Goal: Task Accomplishment & Management: Manage account settings

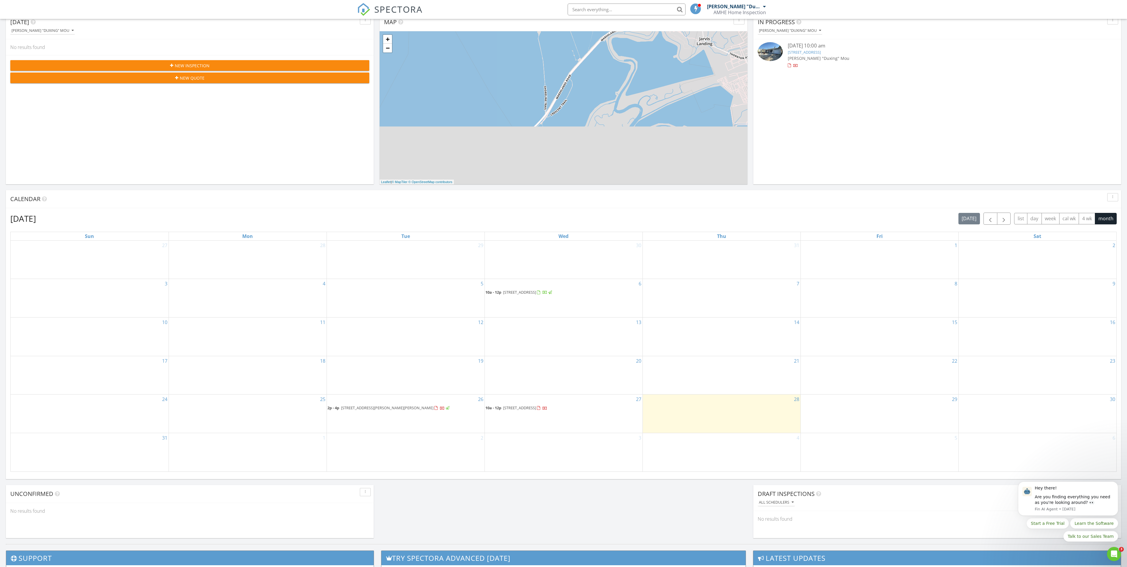
scroll to position [78, 0]
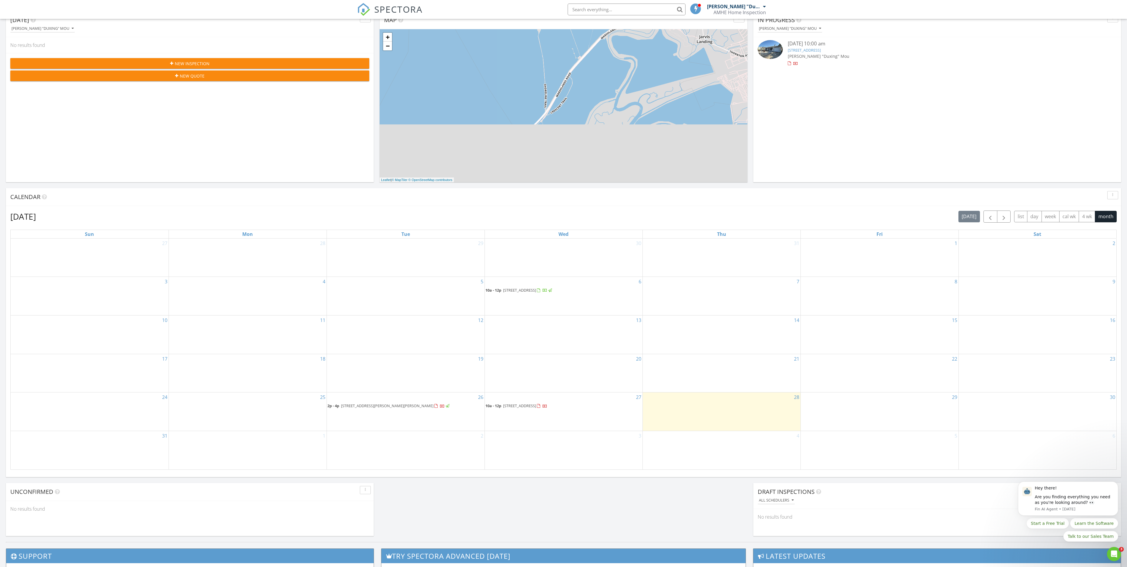
click at [522, 405] on span "3993 Pasadena Dr, San Mateo 94403" at bounding box center [519, 405] width 33 height 5
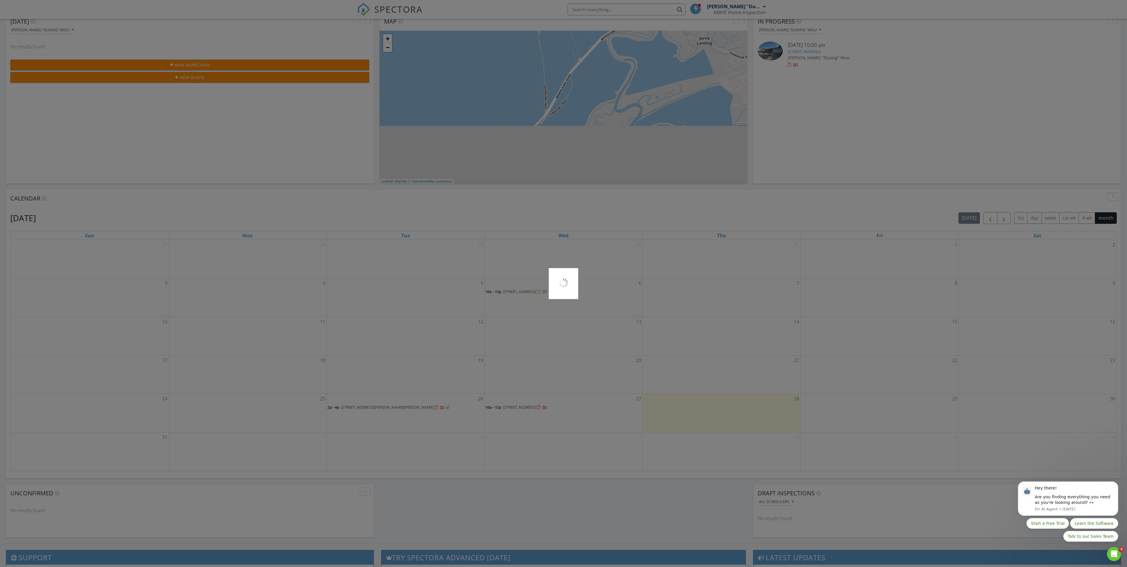
scroll to position [70, 0]
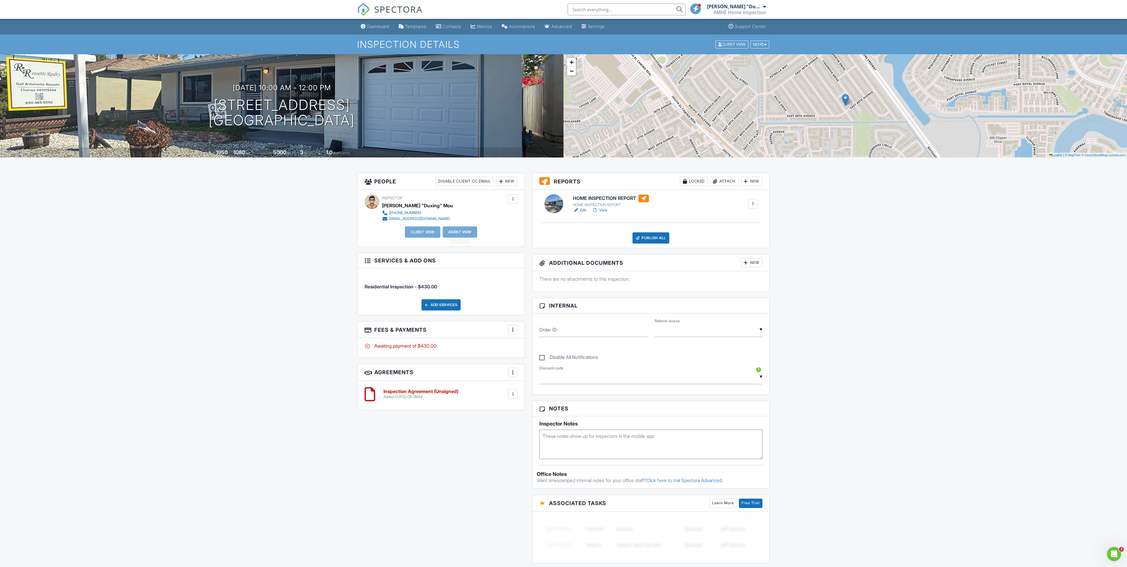
click at [462, 232] on div "Agent View" at bounding box center [460, 231] width 34 height 11
click at [512, 201] on div at bounding box center [513, 199] width 6 height 6
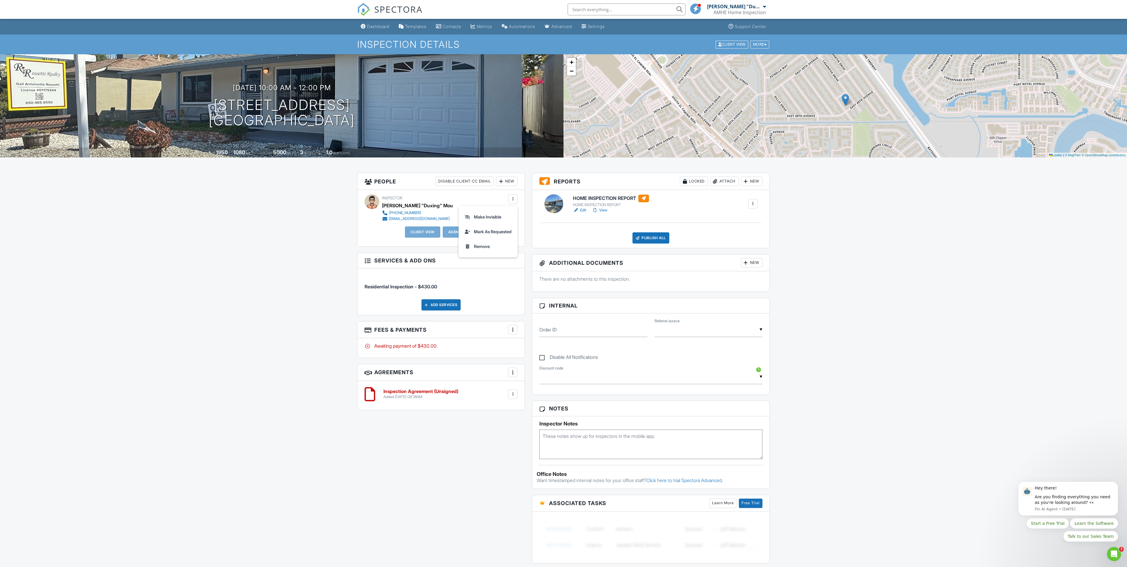
click at [486, 197] on div "Inspector Douglas "Duxing" Mou +14083874994 dougm@amhe.homes" at bounding box center [441, 207] width 153 height 27
click at [510, 181] on div "New" at bounding box center [507, 181] width 22 height 9
click at [536, 227] on li "Listing Agent" at bounding box center [528, 228] width 58 height 15
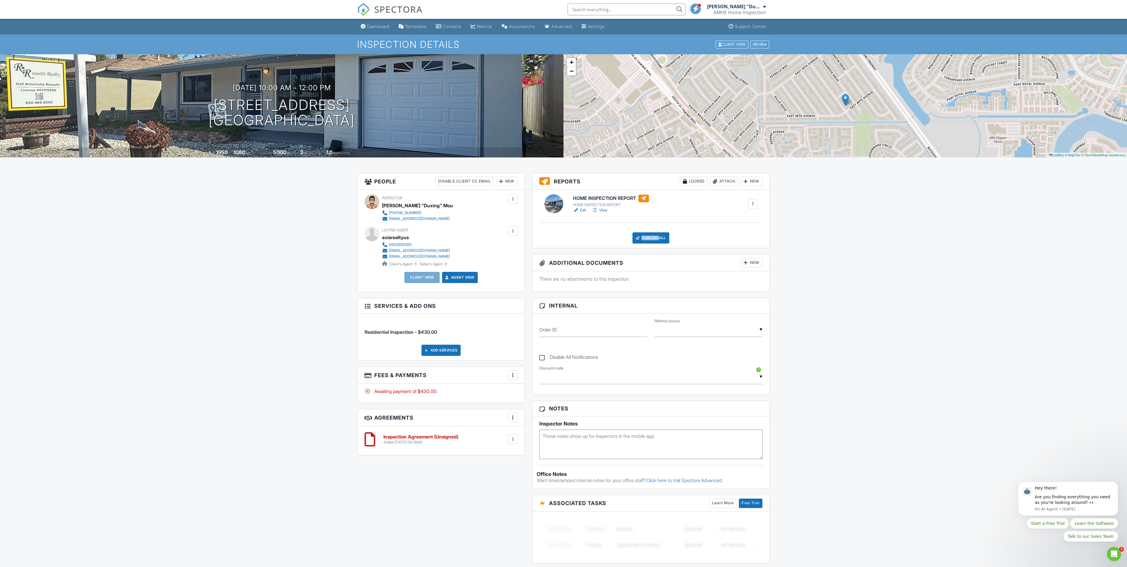
click at [657, 235] on div "Publish All" at bounding box center [650, 237] width 37 height 11
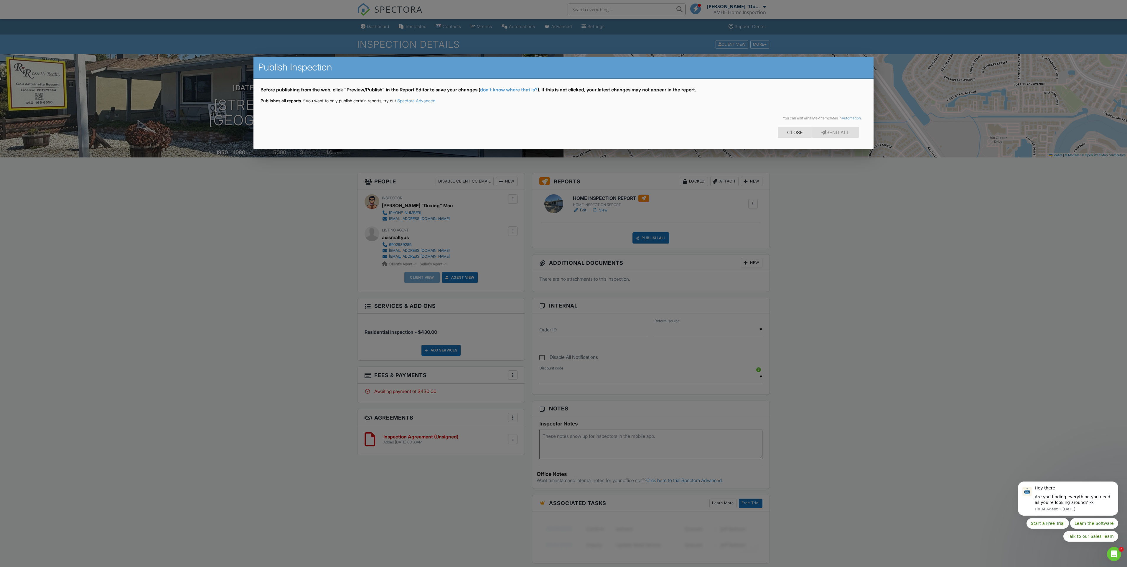
click at [786, 131] on div "Close" at bounding box center [795, 132] width 34 height 11
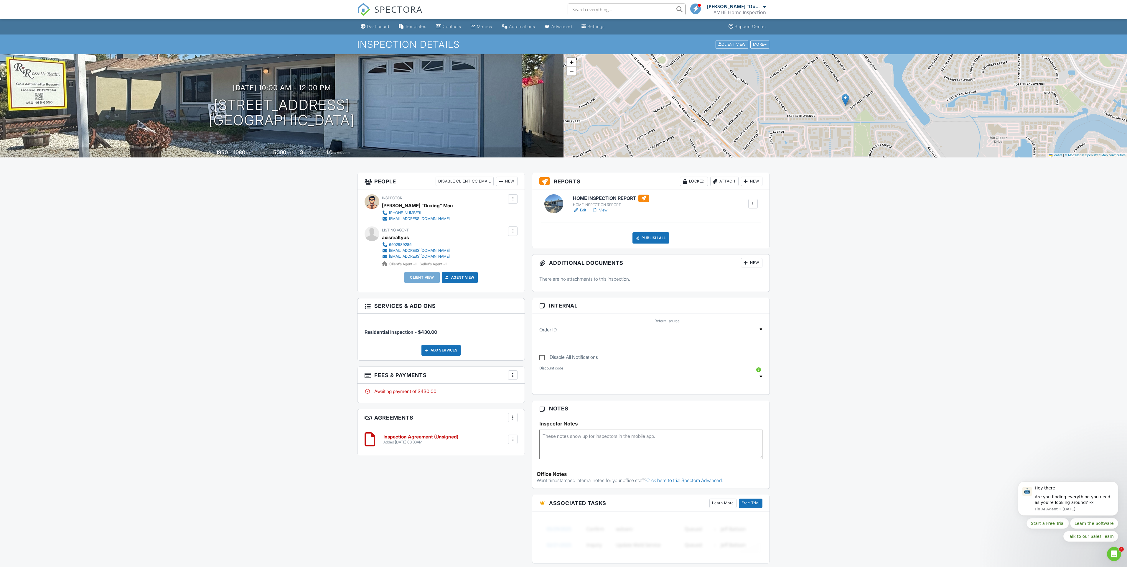
click at [604, 210] on link "View" at bounding box center [599, 210] width 15 height 6
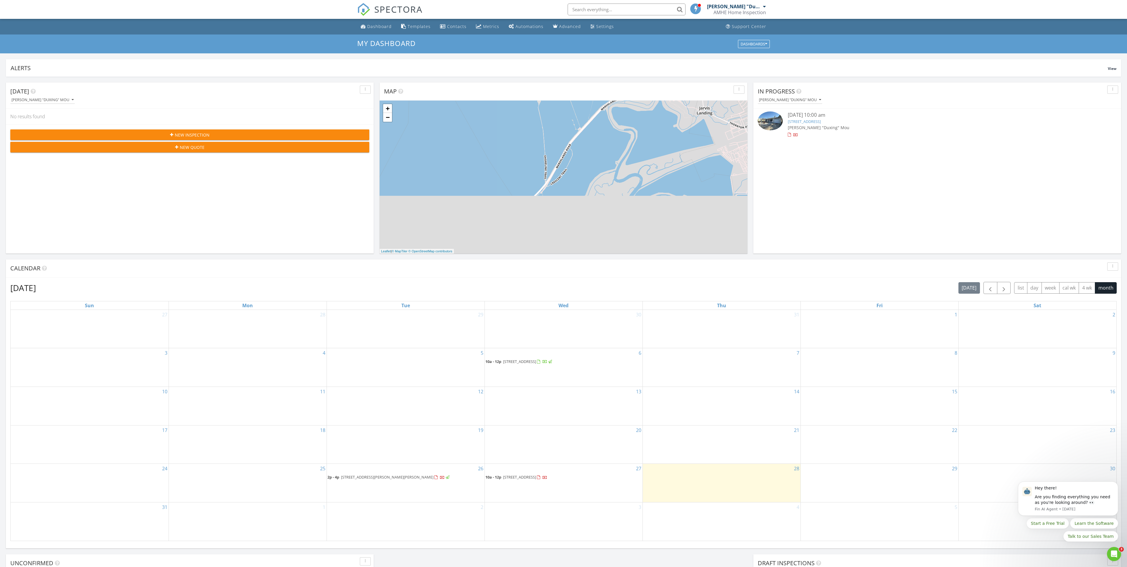
click at [536, 477] on span "[STREET_ADDRESS]" at bounding box center [519, 476] width 33 height 5
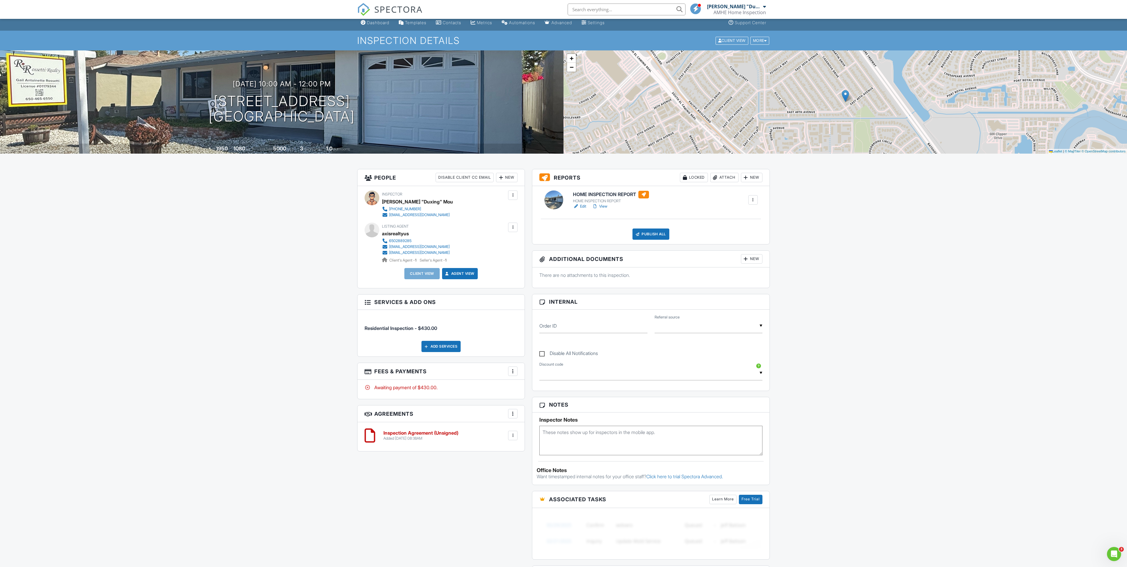
click at [649, 232] on div "Publish All" at bounding box center [650, 233] width 37 height 11
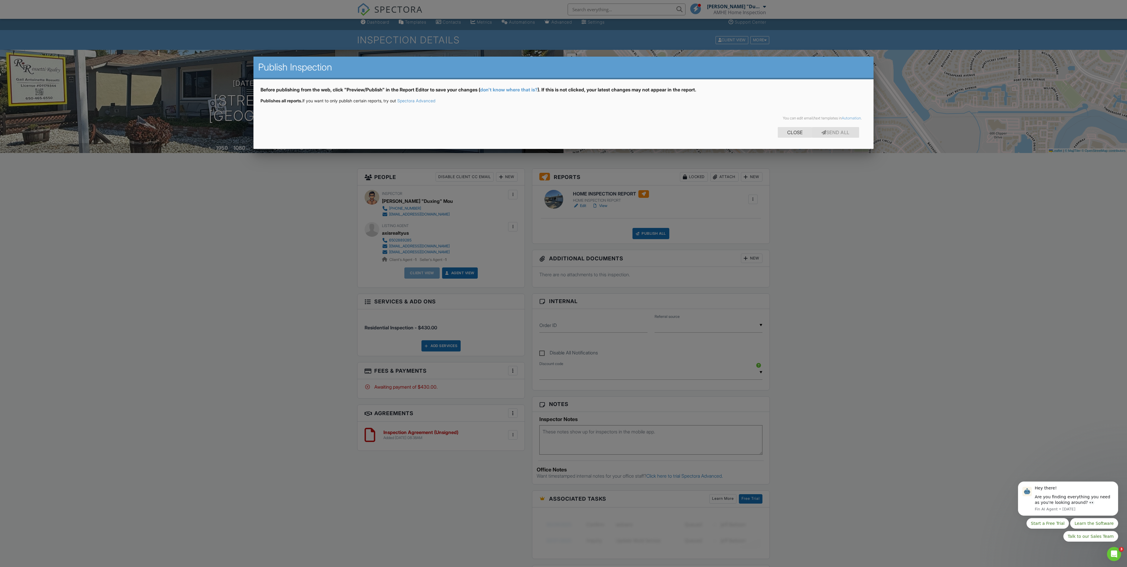
click at [795, 132] on div "Close" at bounding box center [795, 132] width 34 height 11
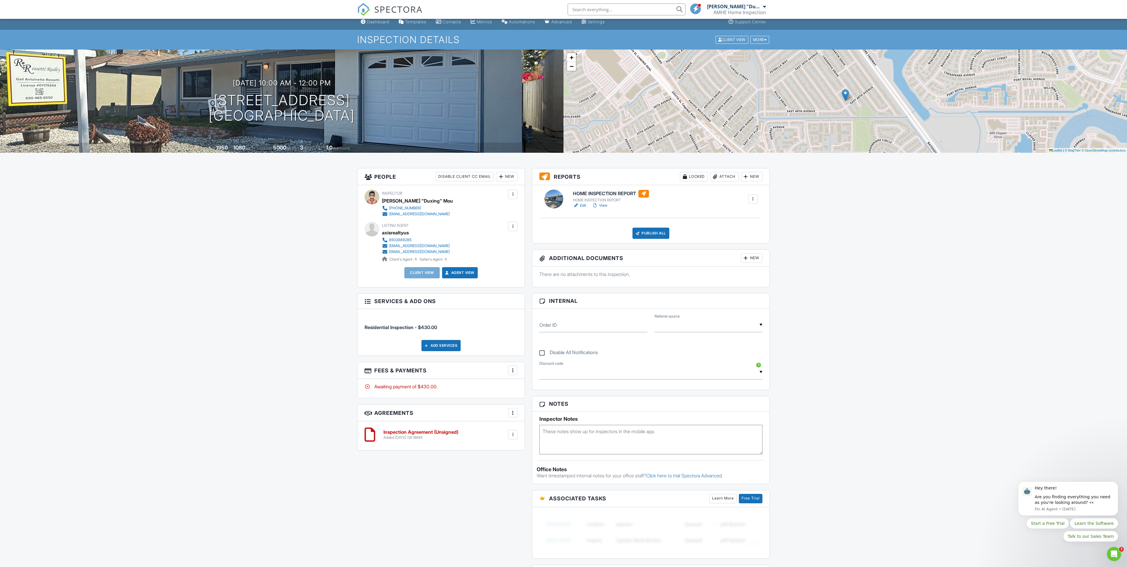
click at [513, 228] on div at bounding box center [513, 226] width 6 height 6
click at [688, 268] on div "There are no attachments to this inspection." at bounding box center [650, 276] width 237 height 20
click at [647, 193] on div at bounding box center [643, 195] width 11 height 8
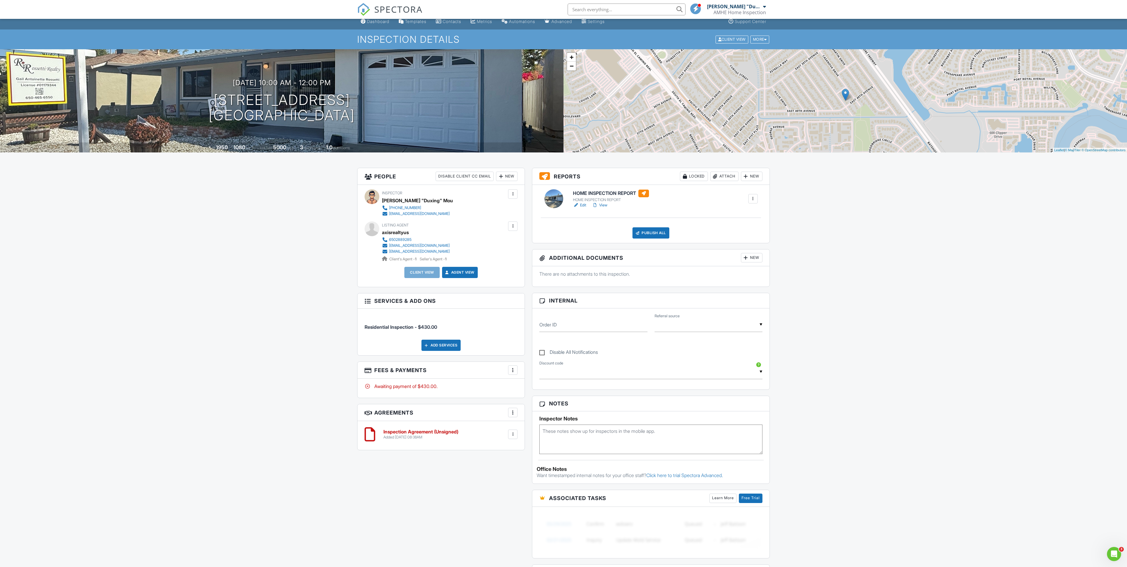
click at [755, 197] on div at bounding box center [753, 199] width 6 height 6
click at [660, 266] on div "There are no attachments to this inspection." at bounding box center [650, 276] width 237 height 20
click at [519, 192] on div "Inspector Douglas "Duxing" Mou +14083874994 dougm@amhe.homes Make Invisible Mar…" at bounding box center [440, 236] width 167 height 102
click at [514, 181] on div "New" at bounding box center [507, 176] width 22 height 9
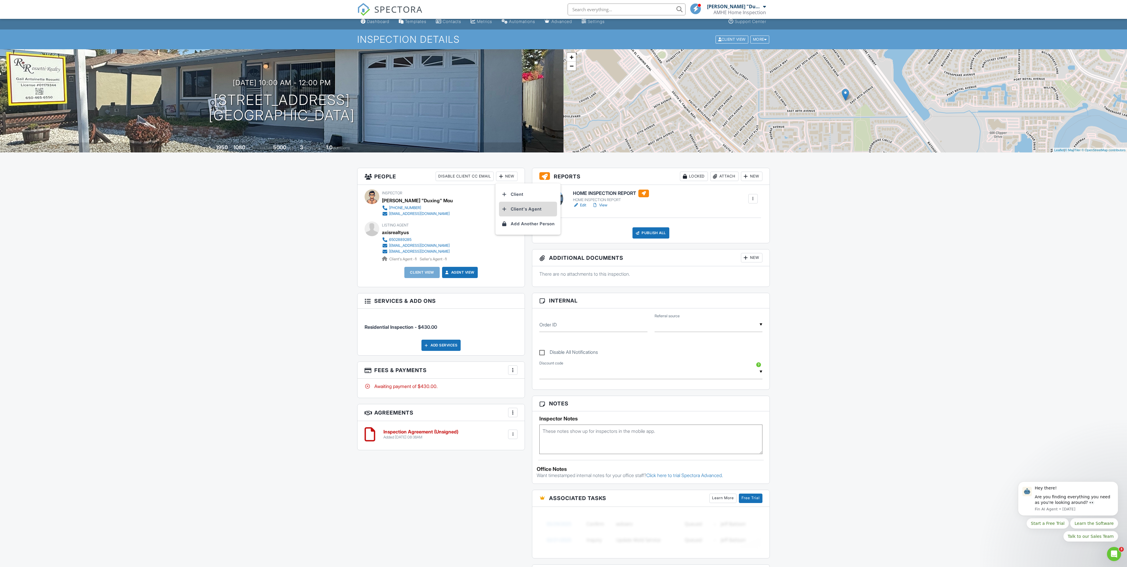
click at [522, 207] on li "Client's Agent" at bounding box center [528, 209] width 58 height 15
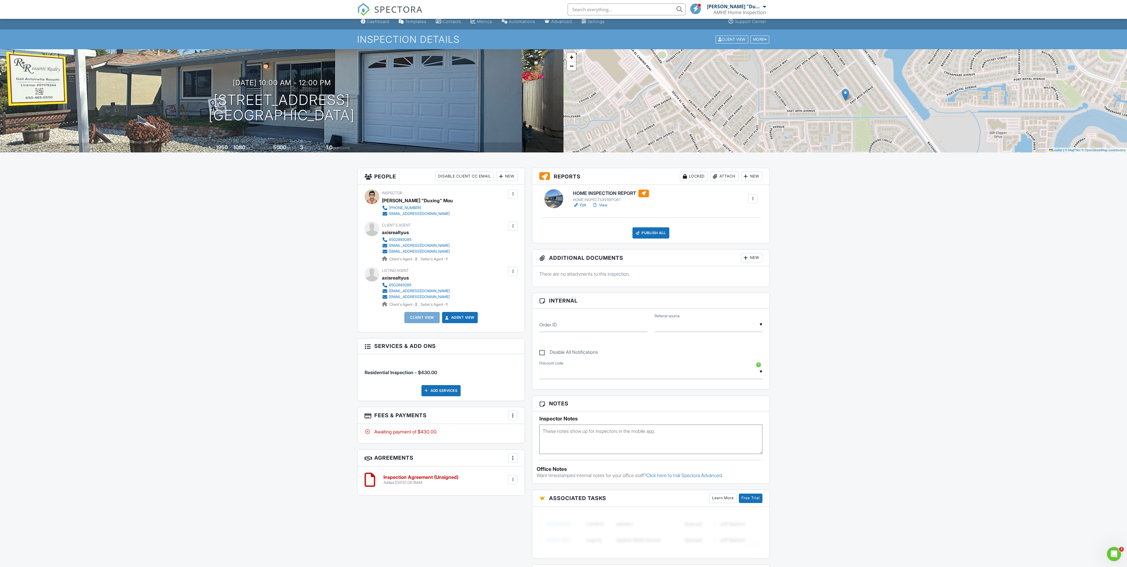
click at [659, 233] on div "Publish All" at bounding box center [650, 232] width 37 height 11
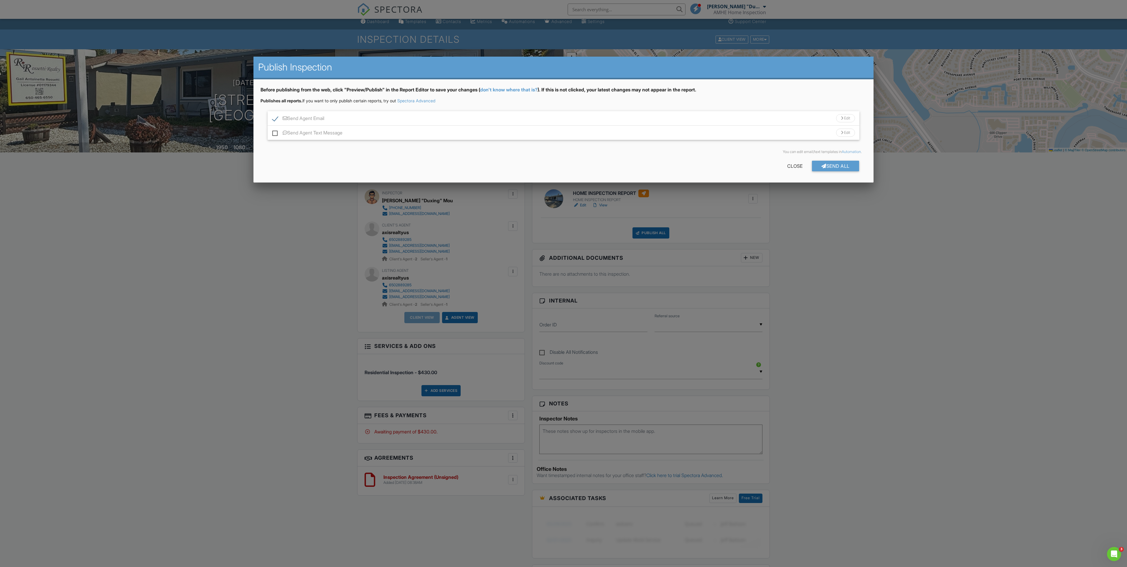
click at [268, 132] on div "Send Agent Text Message Edit" at bounding box center [563, 133] width 591 height 14
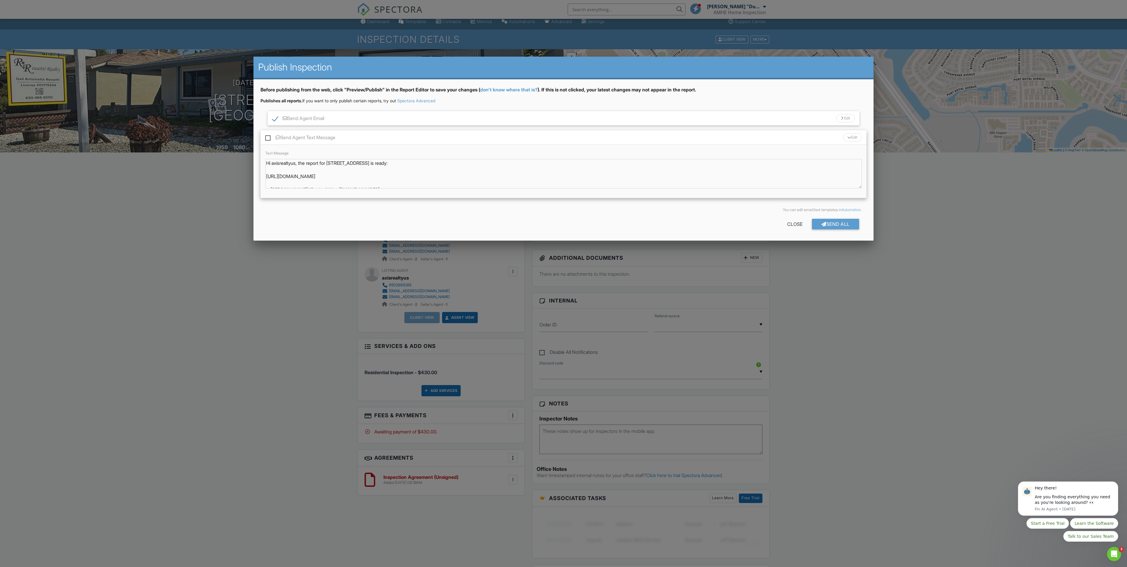
click at [266, 139] on label "Send Agent Text Message" at bounding box center [300, 138] width 70 height 7
click at [266, 136] on input "Send Agent Text Message" at bounding box center [267, 135] width 4 height 4
checkbox input "true"
click at [846, 226] on div "Send All" at bounding box center [835, 224] width 47 height 11
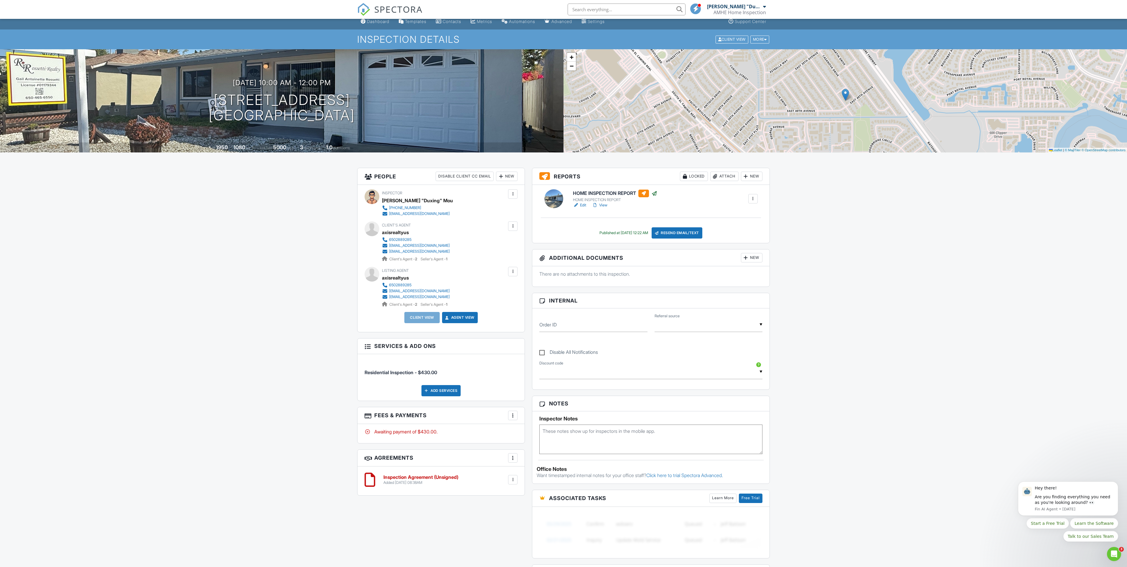
scroll to position [4, 0]
